Goal: Task Accomplishment & Management: Manage account settings

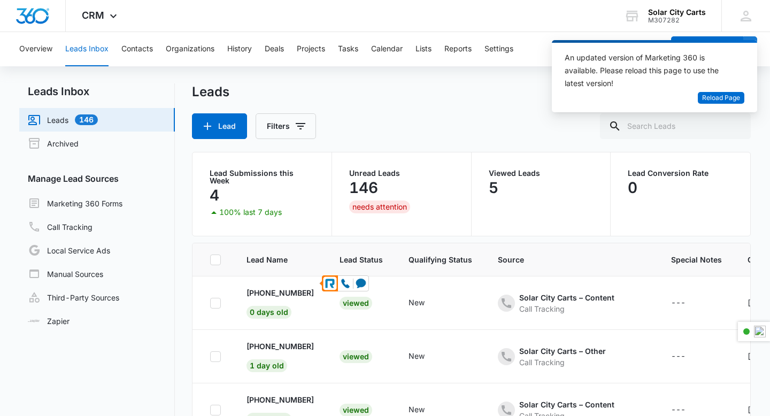
scroll to position [111, 0]
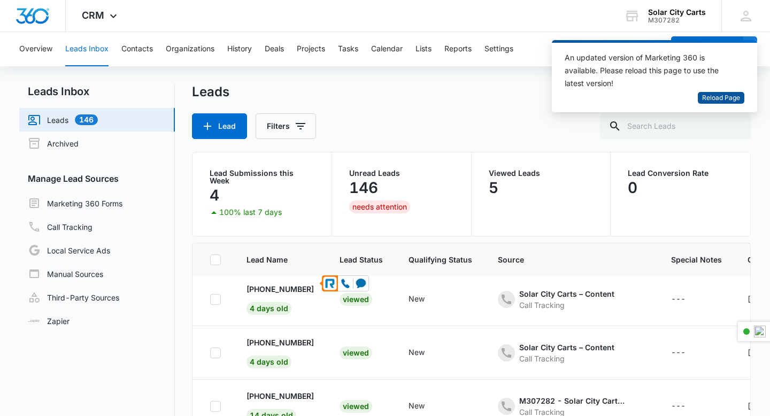
click at [729, 96] on span "Reload Page" at bounding box center [721, 98] width 38 height 10
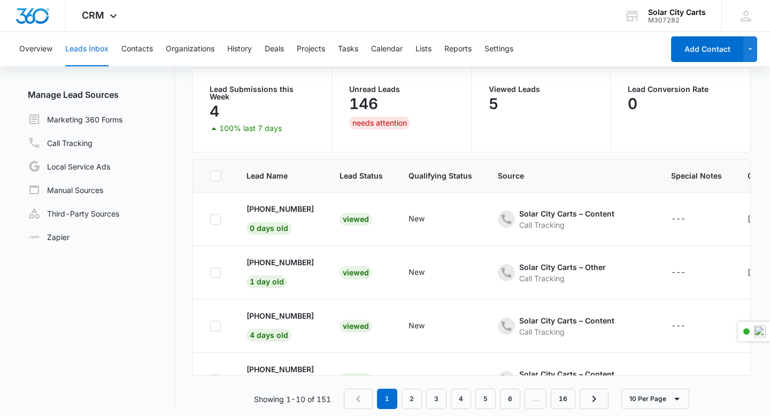
scroll to position [84, 0]
click at [289, 203] on p "[PHONE_NUMBER]" at bounding box center [280, 208] width 67 height 11
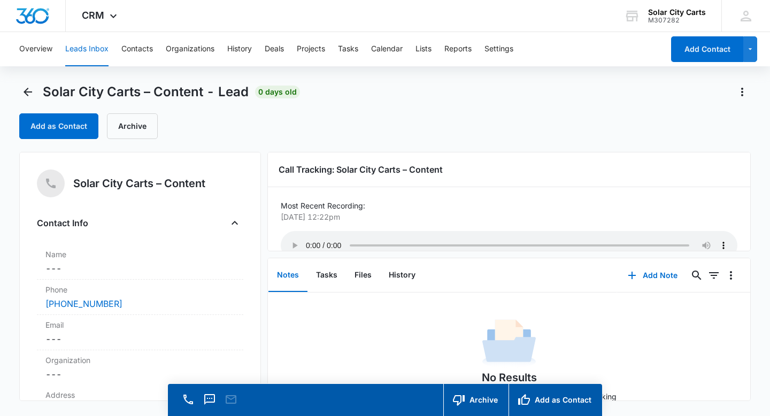
scroll to position [30, 0]
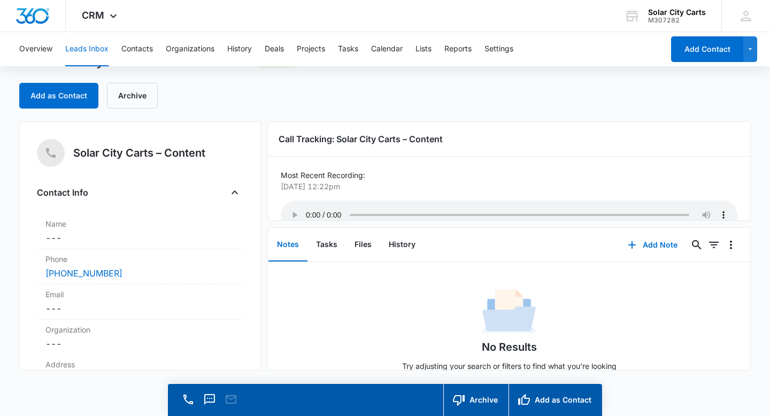
click at [236, 201] on div "Contact Info Name Cancel Save Changes --- Phone Cancel Save Changes [PHONE_NUMB…" at bounding box center [140, 291] width 206 height 215
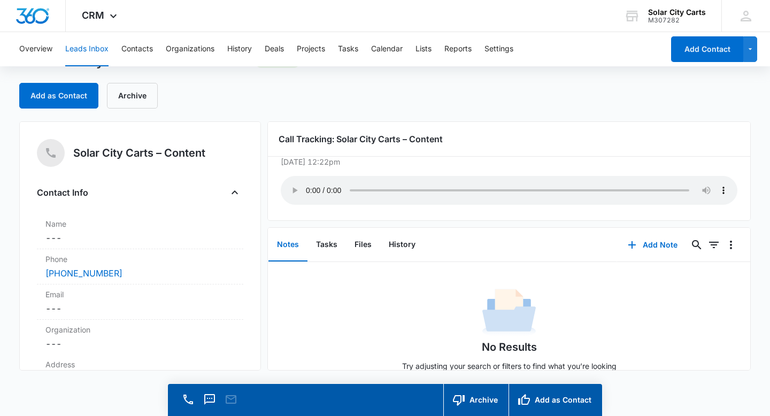
scroll to position [0, 0]
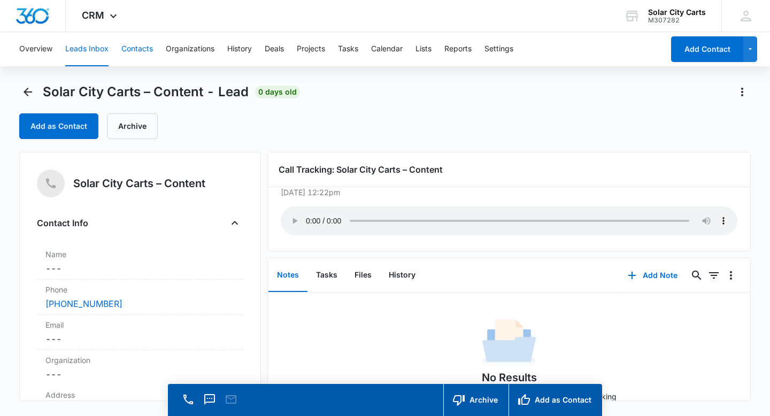
click at [143, 49] on button "Contacts" at bounding box center [137, 49] width 32 height 34
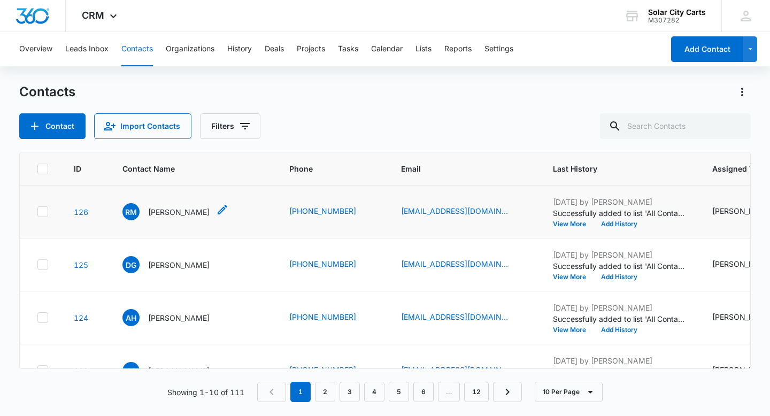
click at [194, 212] on p "[PERSON_NAME]" at bounding box center [179, 211] width 62 height 11
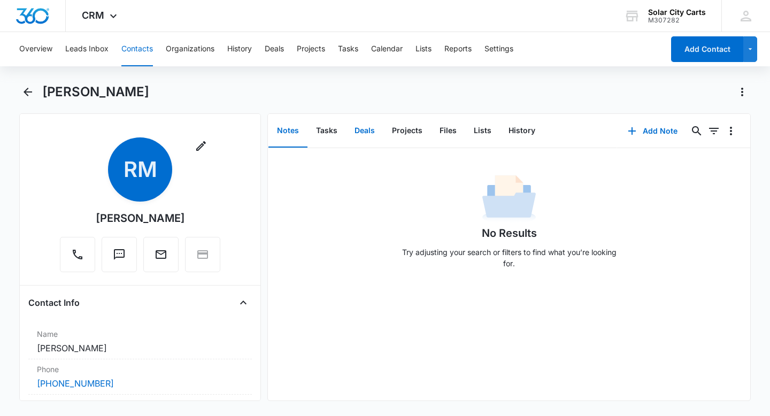
click at [382, 134] on button "Deals" at bounding box center [364, 130] width 37 height 33
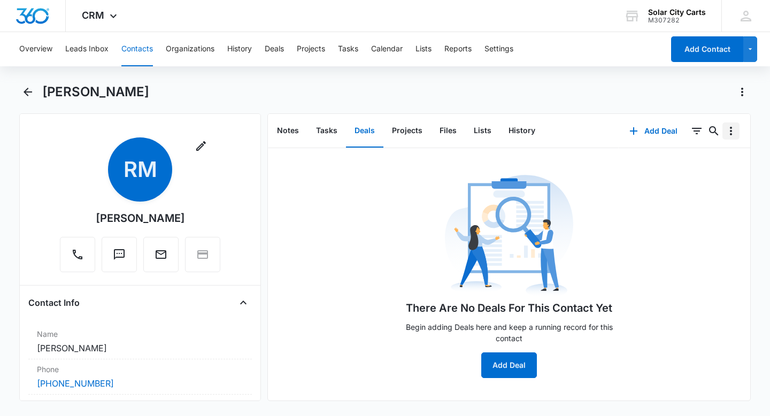
click at [731, 134] on icon "Overflow Menu" at bounding box center [731, 131] width 2 height 9
click at [697, 127] on icon "Filters" at bounding box center [696, 131] width 13 height 13
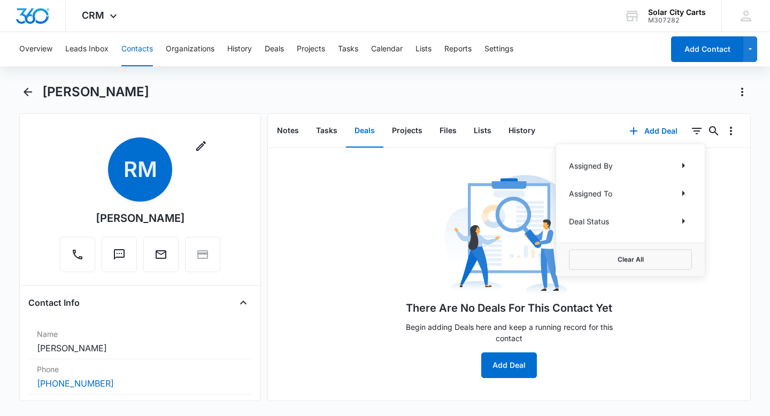
click at [647, 196] on div "Assigned To" at bounding box center [630, 193] width 123 height 17
click at [607, 191] on p "Assigned To" at bounding box center [590, 193] width 43 height 11
click at [682, 192] on icon "Show Assigned To filters" at bounding box center [683, 193] width 13 height 13
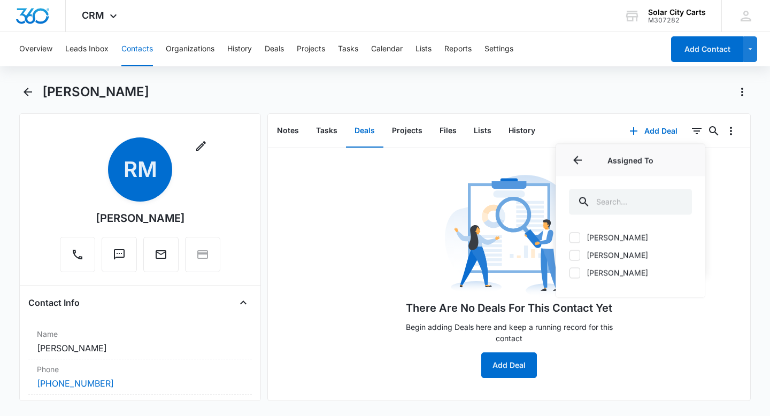
click at [717, 205] on div "There Are No Deals For This Contact Yet Begin adding Deals here and keep a runn…" at bounding box center [509, 275] width 482 height 206
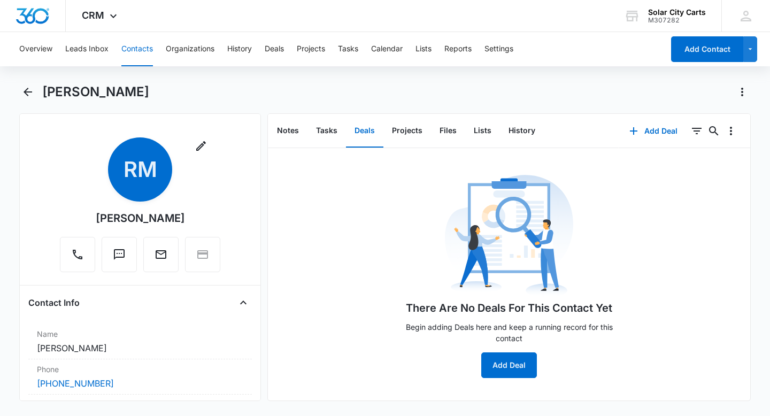
click at [405, 75] on div "Overview Leads Inbox Contacts Organizations History Deals Projects Tasks Calend…" at bounding box center [385, 223] width 770 height 382
click at [650, 111] on div "[PERSON_NAME]" at bounding box center [385, 98] width 732 height 30
